Goal: Entertainment & Leisure: Consume media (video, audio)

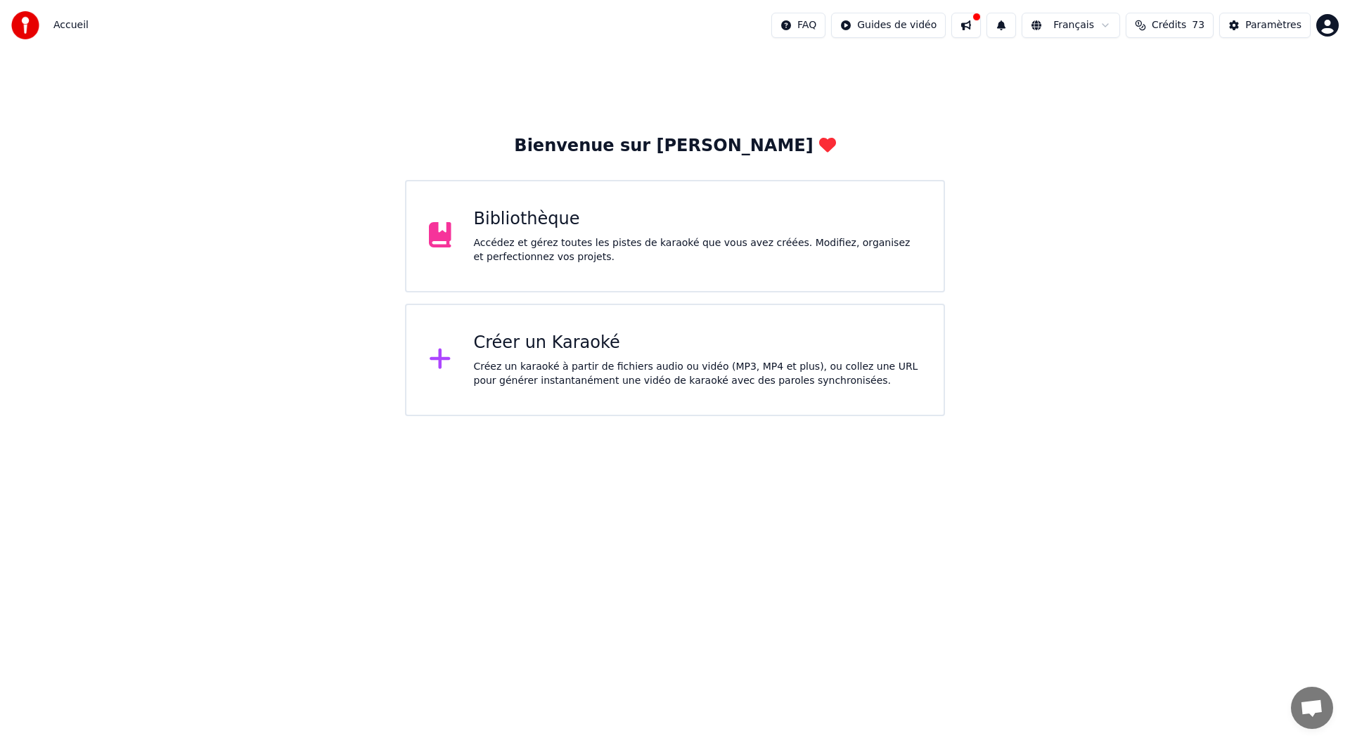
click at [533, 243] on div "Accédez et gérez toutes les pistes de karaoké que vous avez créées. Modifiez, o…" at bounding box center [698, 250] width 448 height 28
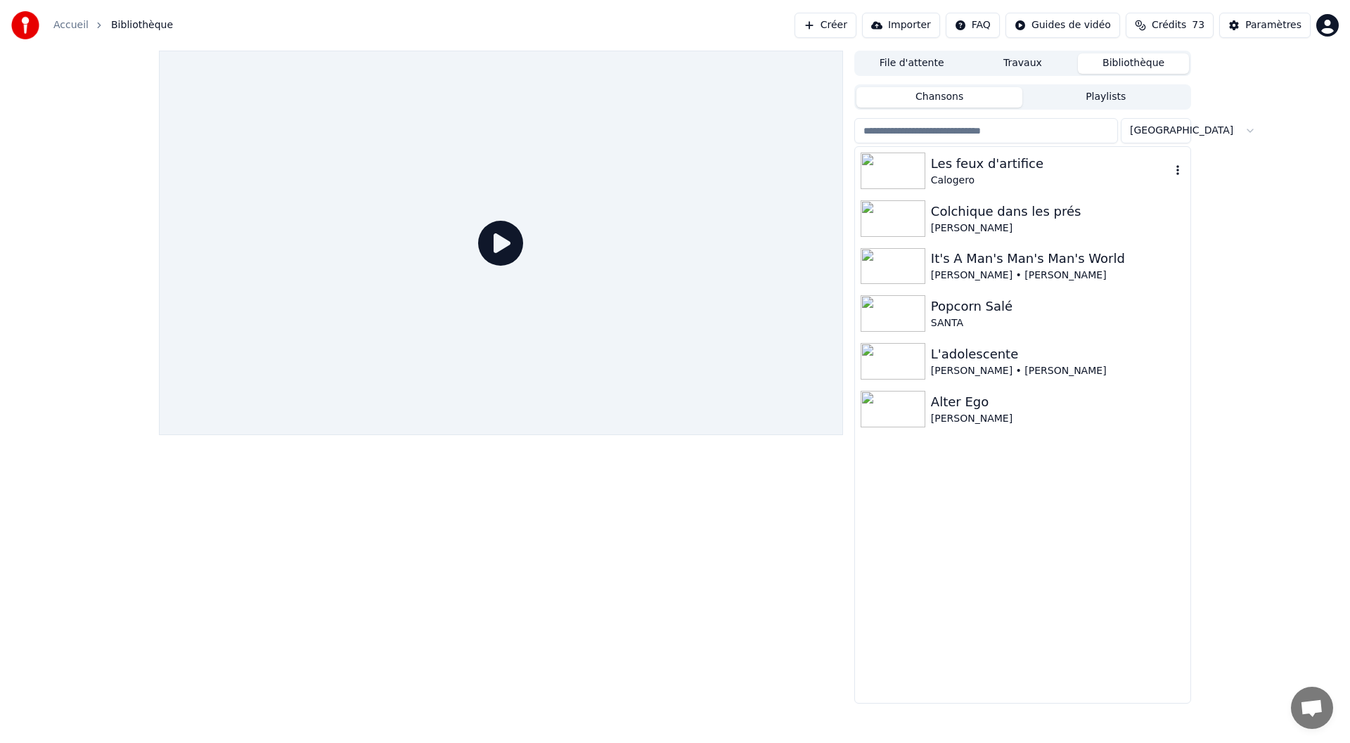
click at [954, 162] on div "Les feux d'artifice" at bounding box center [1051, 164] width 240 height 20
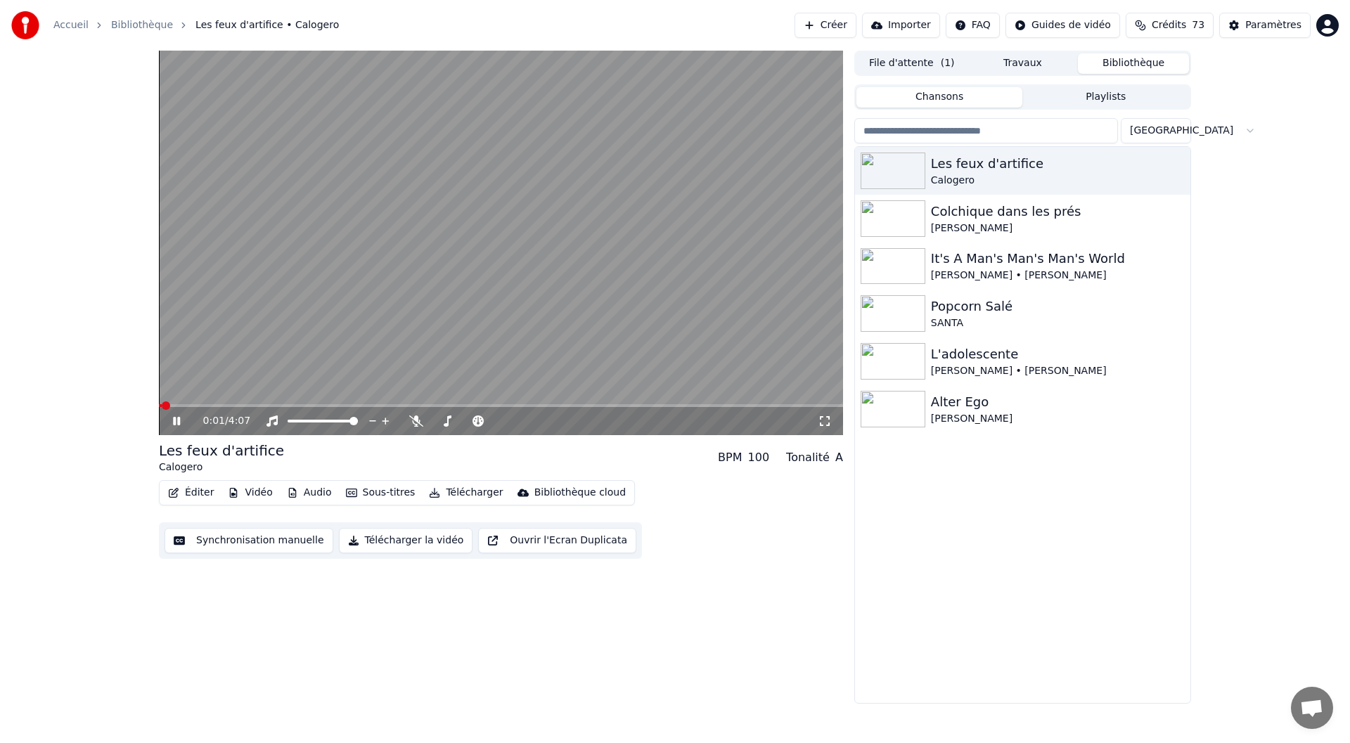
click at [824, 422] on icon at bounding box center [825, 421] width 14 height 11
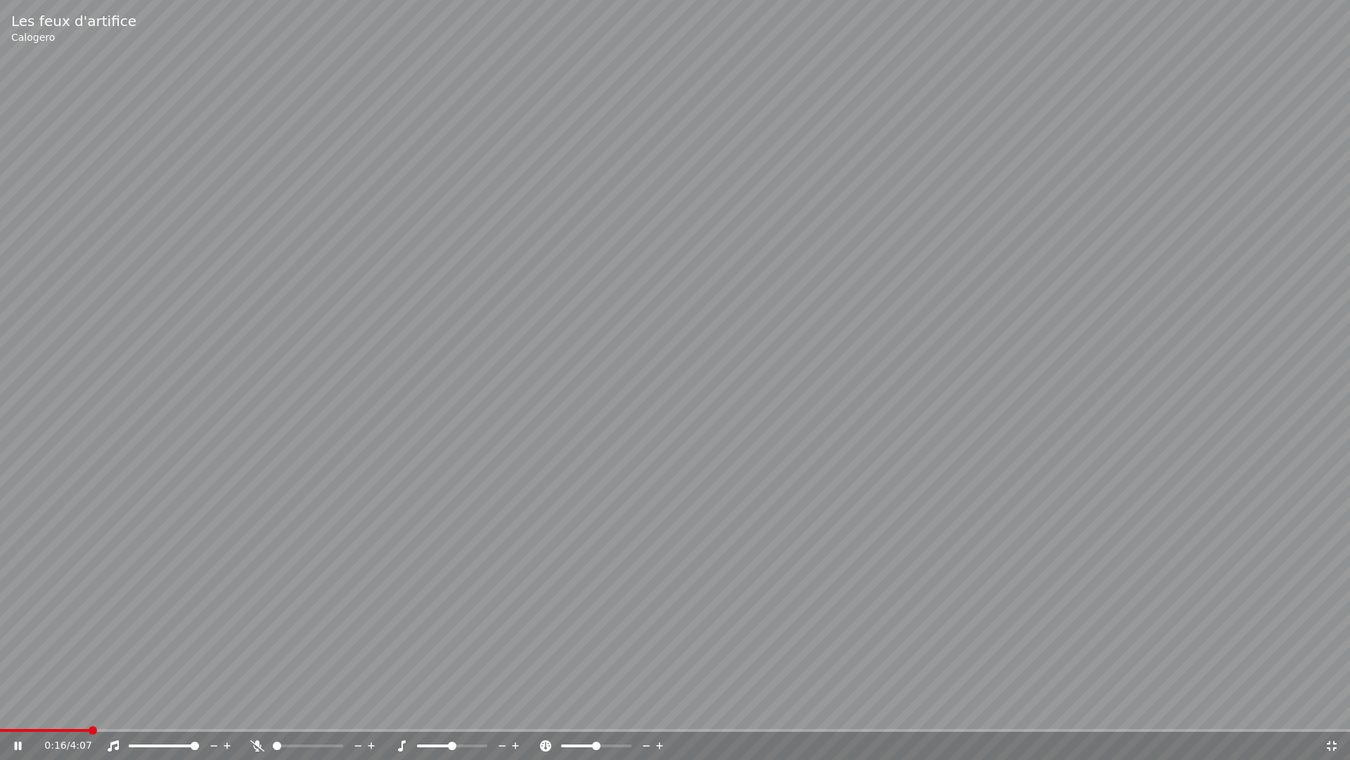
drag, startPoint x: 85, startPoint y: 728, endPoint x: 15, endPoint y: 727, distance: 70.3
click at [15, 727] on video at bounding box center [675, 380] width 1350 height 760
click at [11, 729] on span at bounding box center [5, 730] width 11 height 3
click at [0, 734] on div "0:02 / 4:07" at bounding box center [675, 746] width 1350 height 28
click at [1116, 456] on video at bounding box center [675, 380] width 1350 height 760
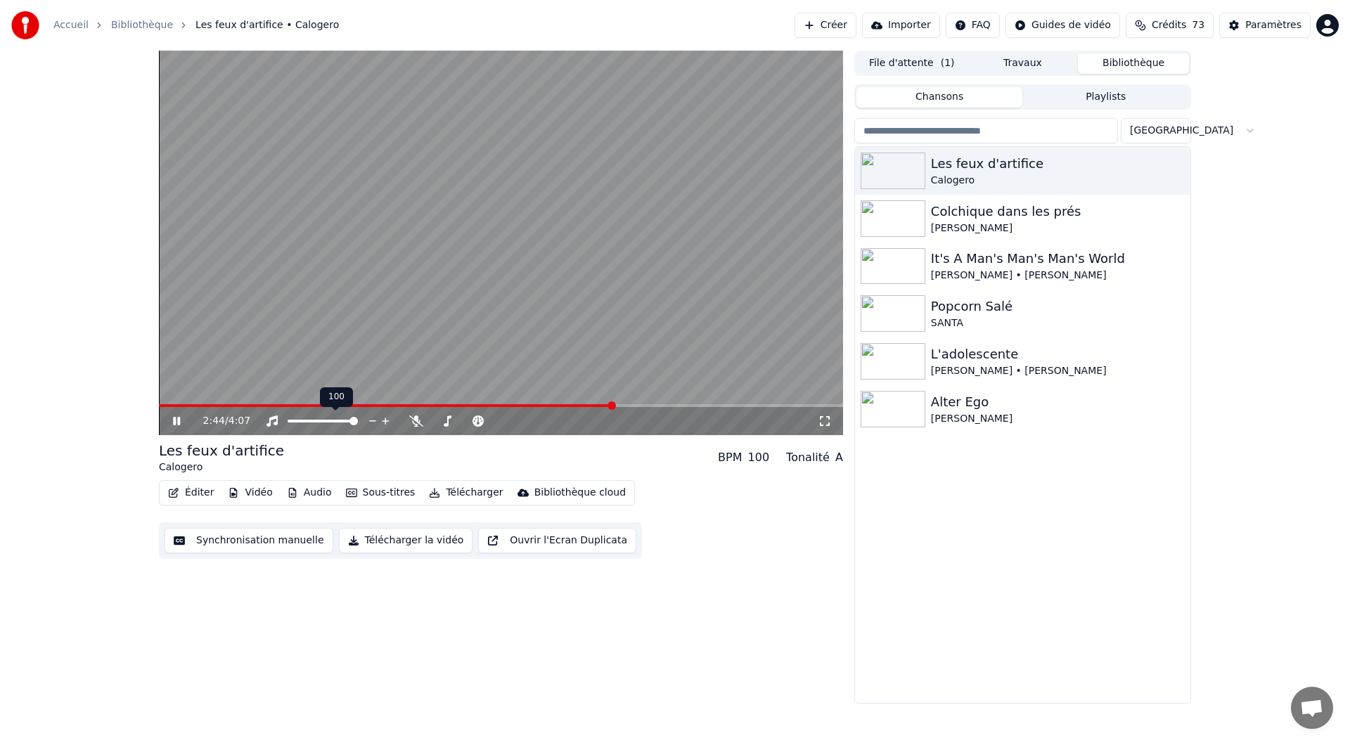
click at [377, 421] on icon at bounding box center [372, 421] width 13 height 14
click at [378, 421] on icon at bounding box center [372, 421] width 13 height 14
click at [390, 421] on icon at bounding box center [385, 421] width 13 height 14
click at [388, 419] on icon at bounding box center [385, 421] width 13 height 14
click at [485, 423] on span at bounding box center [487, 421] width 8 height 8
